Goal: Register for event/course

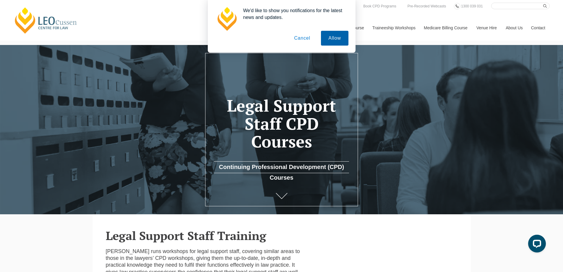
click at [337, 37] on button "Allow" at bounding box center [334, 38] width 27 height 15
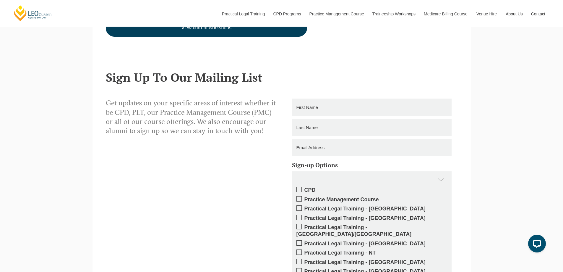
scroll to position [207, 0]
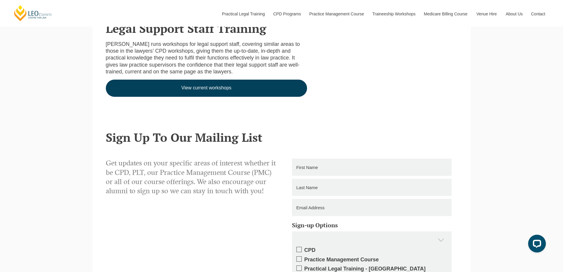
click at [203, 95] on link "View current workshops" at bounding box center [207, 88] width 202 height 17
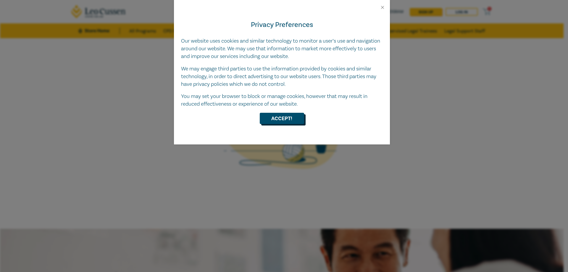
click at [287, 120] on button "Accept!" at bounding box center [282, 118] width 44 height 11
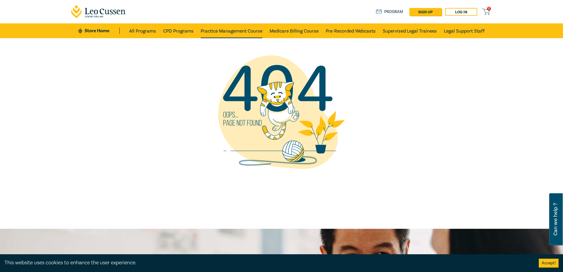
click at [239, 31] on link "Practice Management Course" at bounding box center [232, 30] width 62 height 15
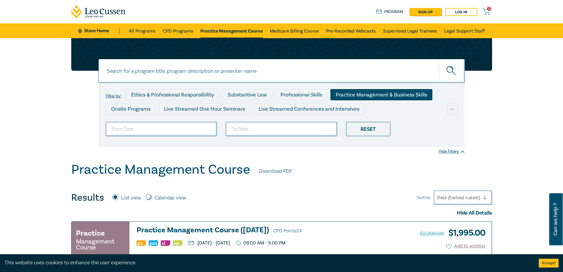
click at [383, 95] on div "Practice Management & Business Skills" at bounding box center [382, 94] width 102 height 11
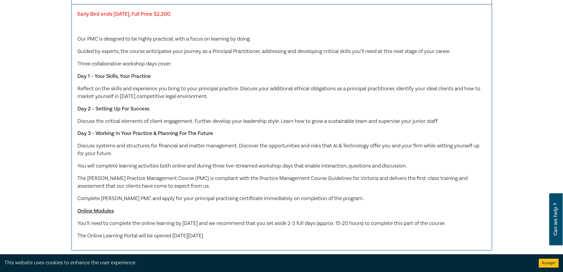
scroll to position [621, 0]
